Goal: Task Accomplishment & Management: Use online tool/utility

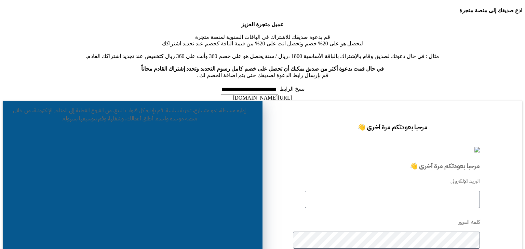
click at [408, 191] on input "text" at bounding box center [392, 199] width 175 height 17
click at [467, 191] on input "text" at bounding box center [392, 199] width 175 height 17
type input "****"
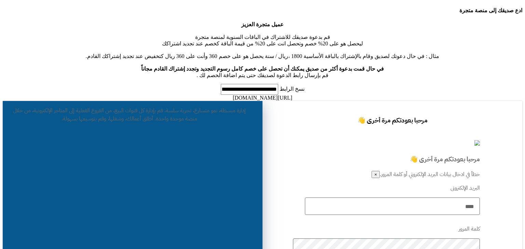
click at [450, 184] on form "البريد الإلكترونى **** كلمة المرور نسيت كلمة المرور؟ تسجيل الدخول" at bounding box center [392, 251] width 175 height 134
click at [454, 198] on input "****" at bounding box center [392, 206] width 175 height 17
click at [387, 198] on input "****" at bounding box center [392, 206] width 175 height 17
click at [384, 198] on input "****" at bounding box center [392, 206] width 175 height 17
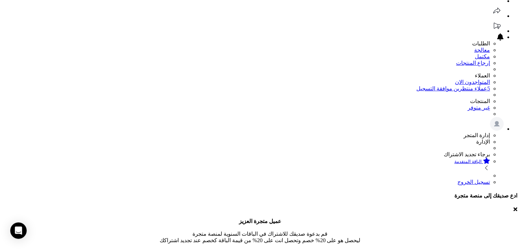
scroll to position [137, 0]
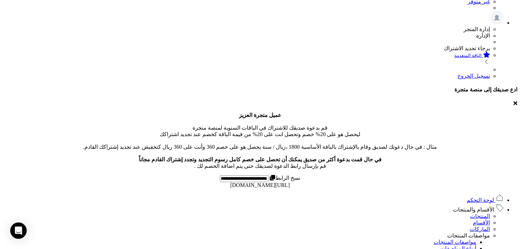
scroll to position [273, 0]
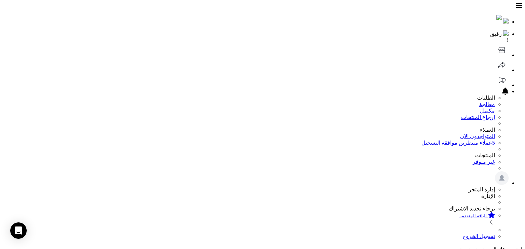
click at [81, 30] on link "رفيق !" at bounding box center [253, 36] width 501 height 13
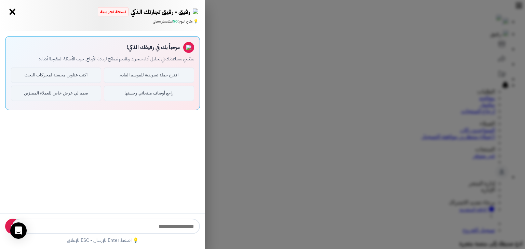
click at [15, 14] on button "×" at bounding box center [12, 11] width 11 height 11
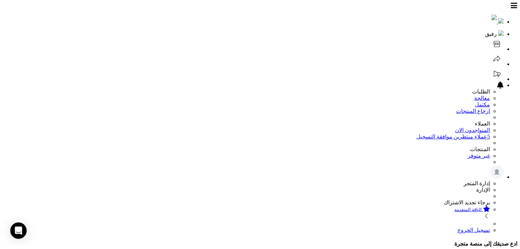
drag, startPoint x: 198, startPoint y: 16, endPoint x: 225, endPoint y: 22, distance: 27.3
click at [198, 16] on header "رفيق ! الطلبات معالجة مكتمل إرجاع المنتجات العملاء المتواجدون الان 5 عملاء منتظ…" at bounding box center [260, 118] width 514 height 231
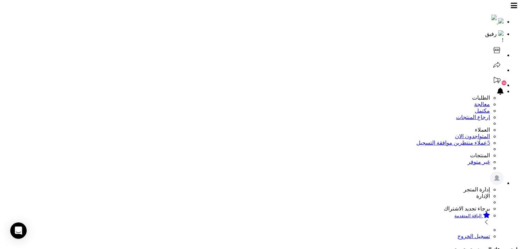
drag, startPoint x: 185, startPoint y: 25, endPoint x: 168, endPoint y: 26, distance: 16.8
click at [490, 73] on icon at bounding box center [497, 80] width 14 height 14
click at [165, 17] on header "رفيق ! 0 الطلبات معالجة مكتمل إرجاع المنتجات العملاء المتواجدون الان 5 عملاء من…" at bounding box center [260, 121] width 514 height 237
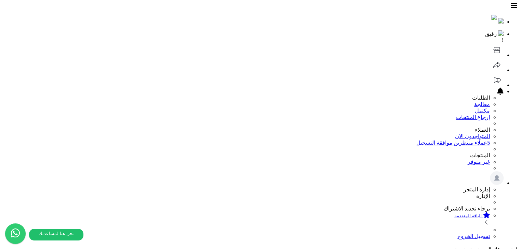
select select
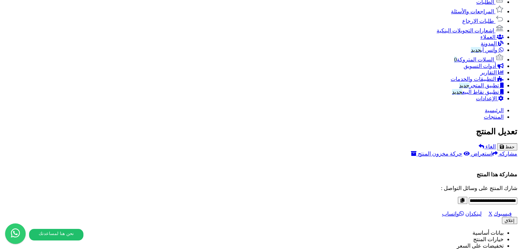
scroll to position [418, 0]
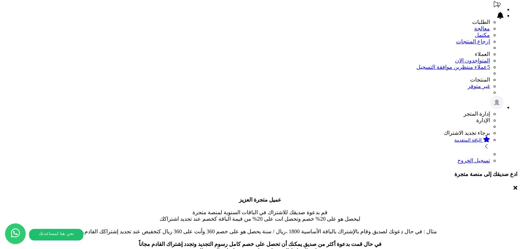
scroll to position [46, 0]
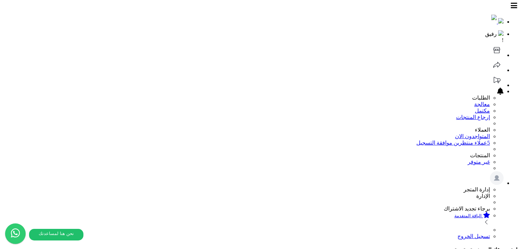
select select
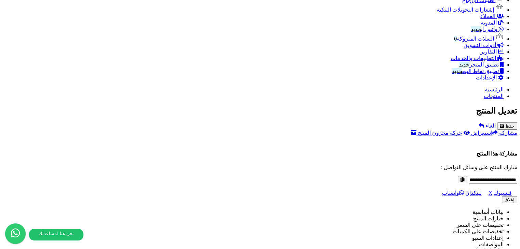
scroll to position [452, 0]
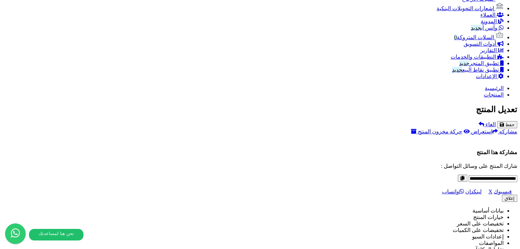
drag, startPoint x: 209, startPoint y: 52, endPoint x: 349, endPoint y: 55, distance: 139.4
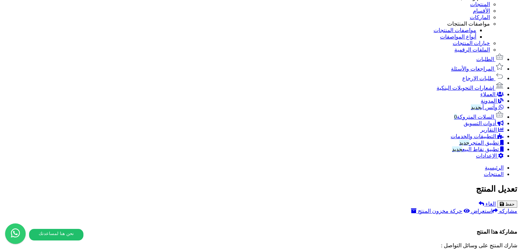
scroll to position [376, 0]
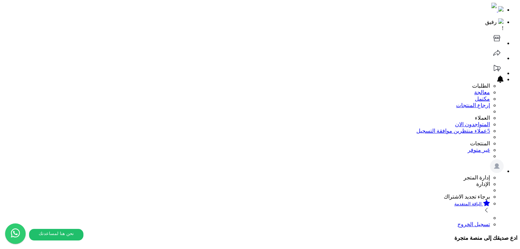
scroll to position [0, 0]
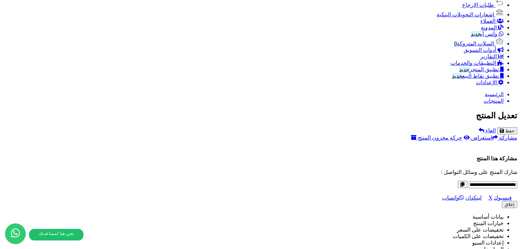
scroll to position [452, 0]
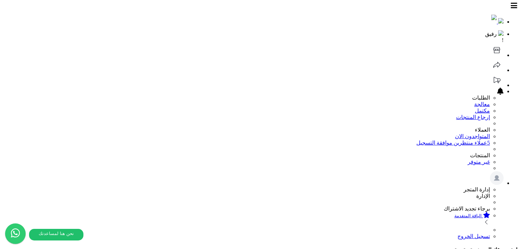
select select
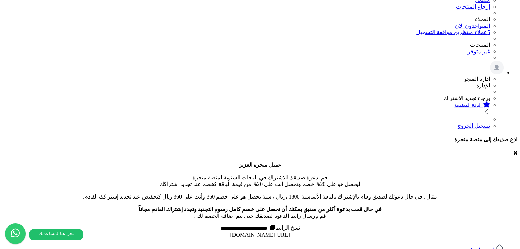
scroll to position [54, 0]
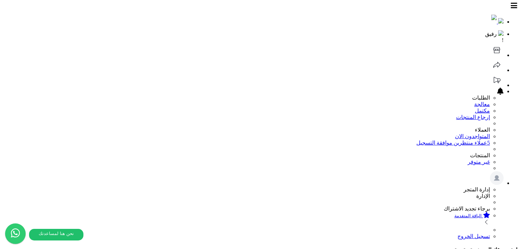
select select
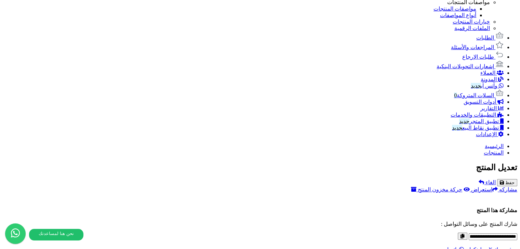
scroll to position [452, 0]
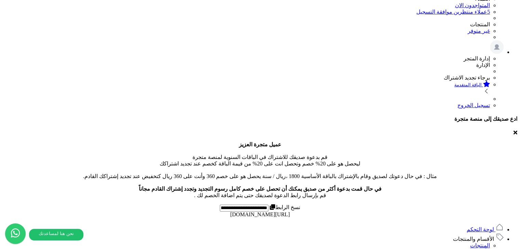
scroll to position [137, 0]
